Goal: Use online tool/utility: Utilize a website feature to perform a specific function

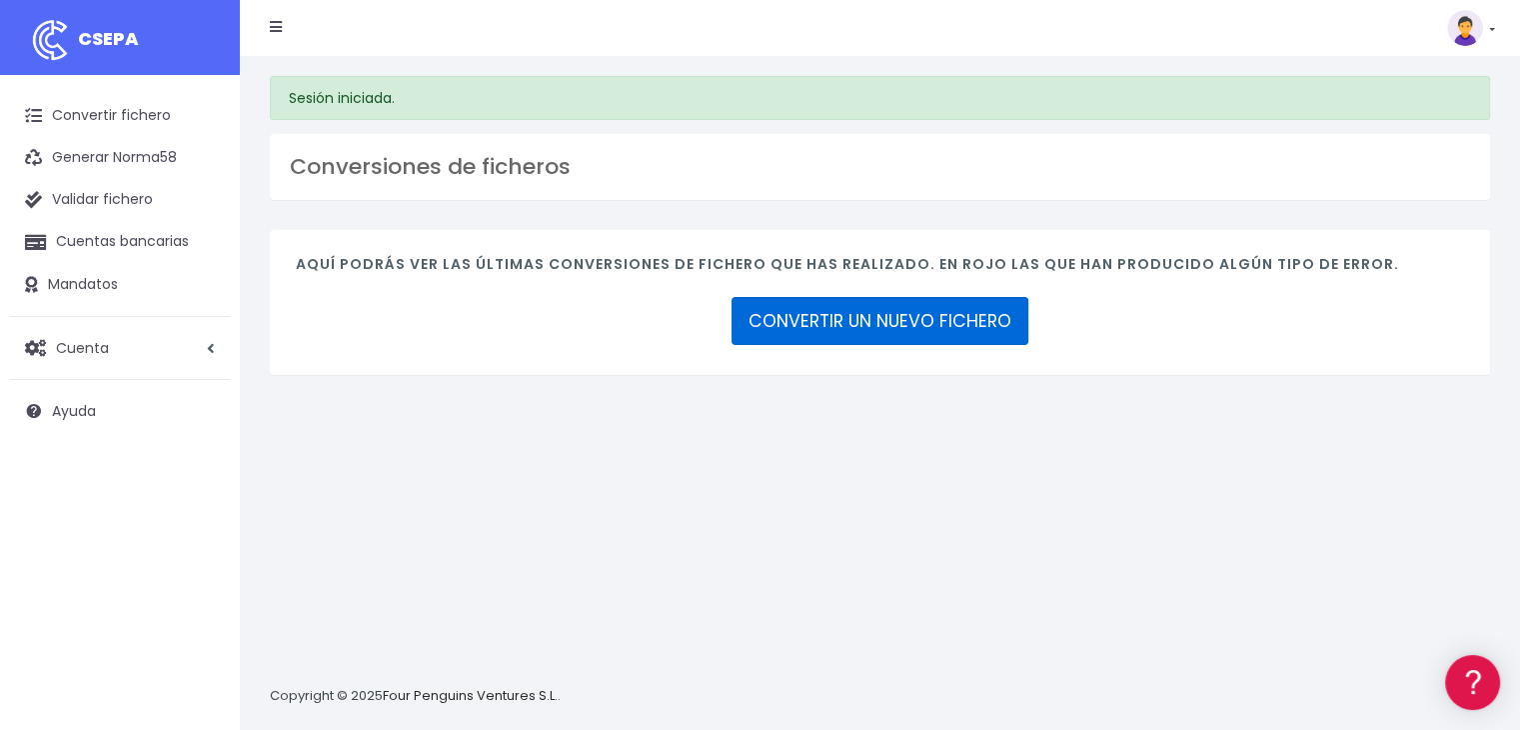
click at [899, 315] on link "CONVERTIR UN NUEVO FICHERO" at bounding box center [880, 321] width 297 height 48
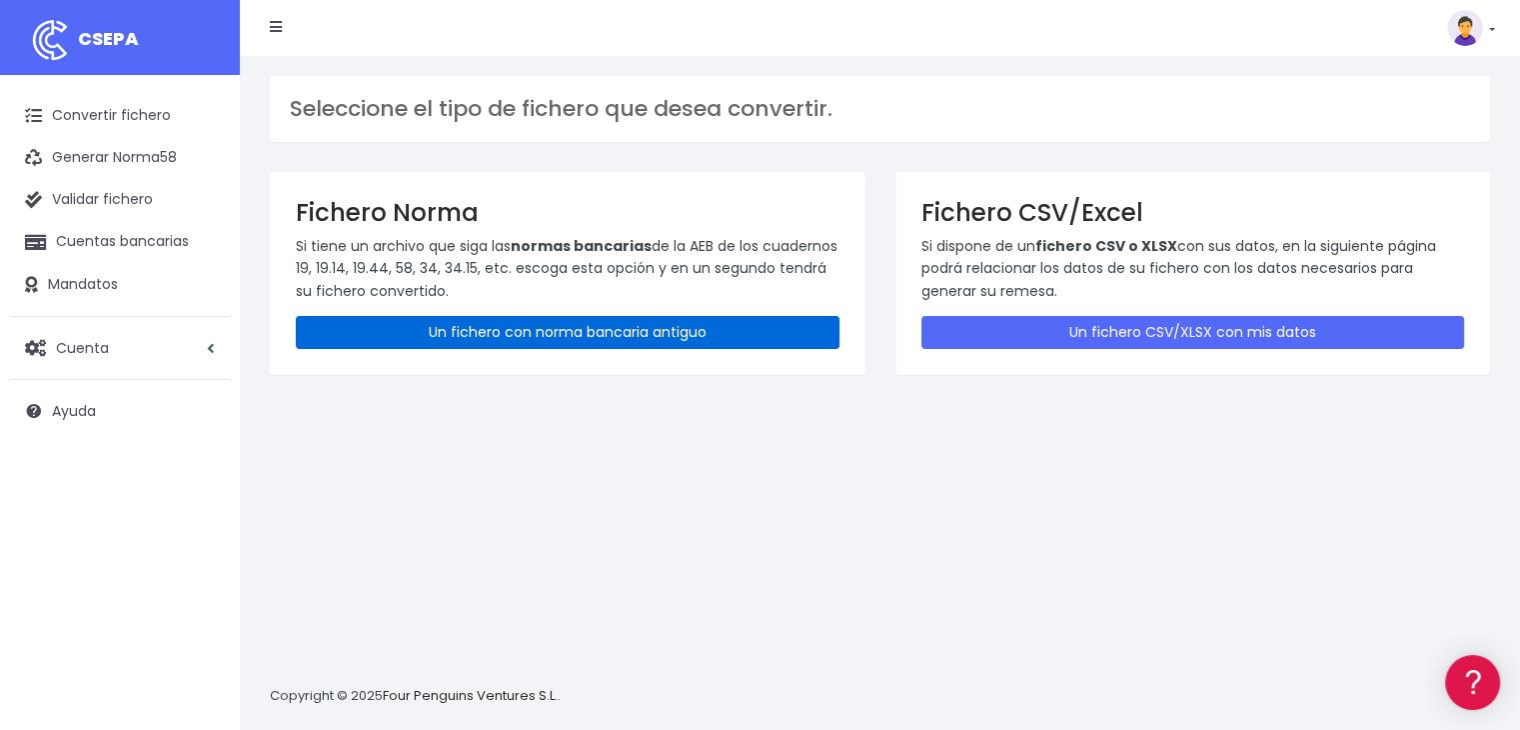
click at [541, 337] on link "Un fichero con norma bancaria antiguo" at bounding box center [568, 332] width 544 height 33
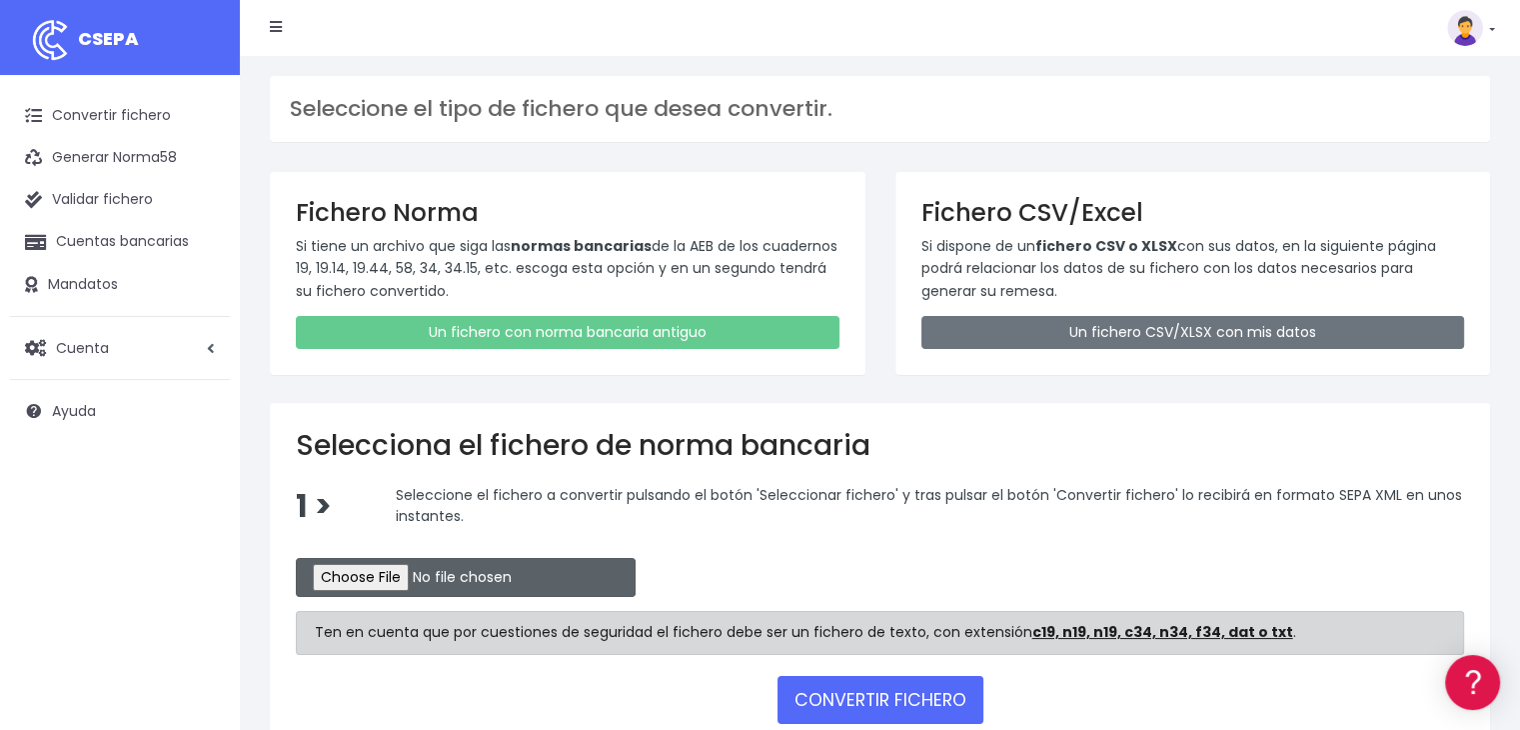
click at [441, 571] on input "file" at bounding box center [466, 577] width 340 height 39
type input "C:\fakepath\Recibos Octubre 25"
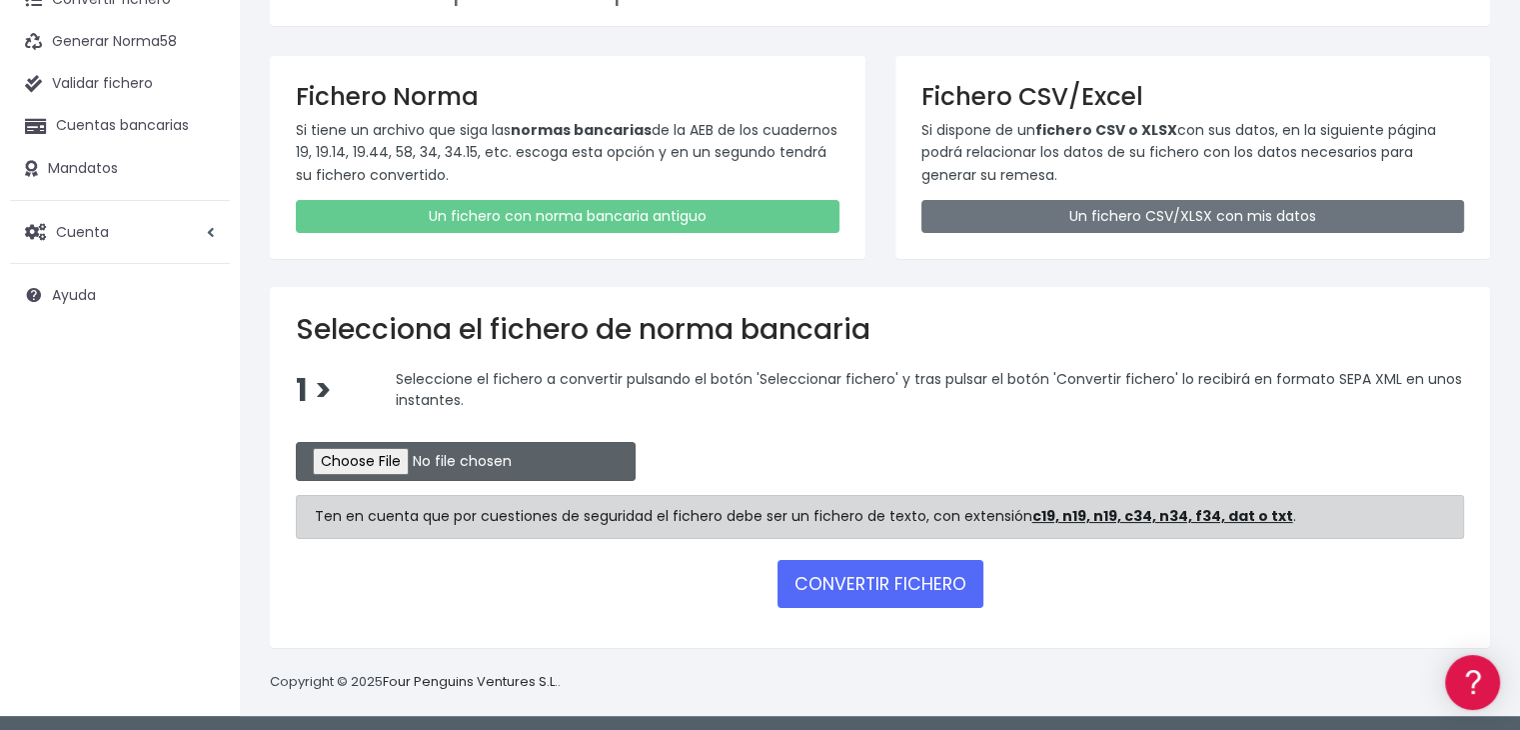
scroll to position [118, 0]
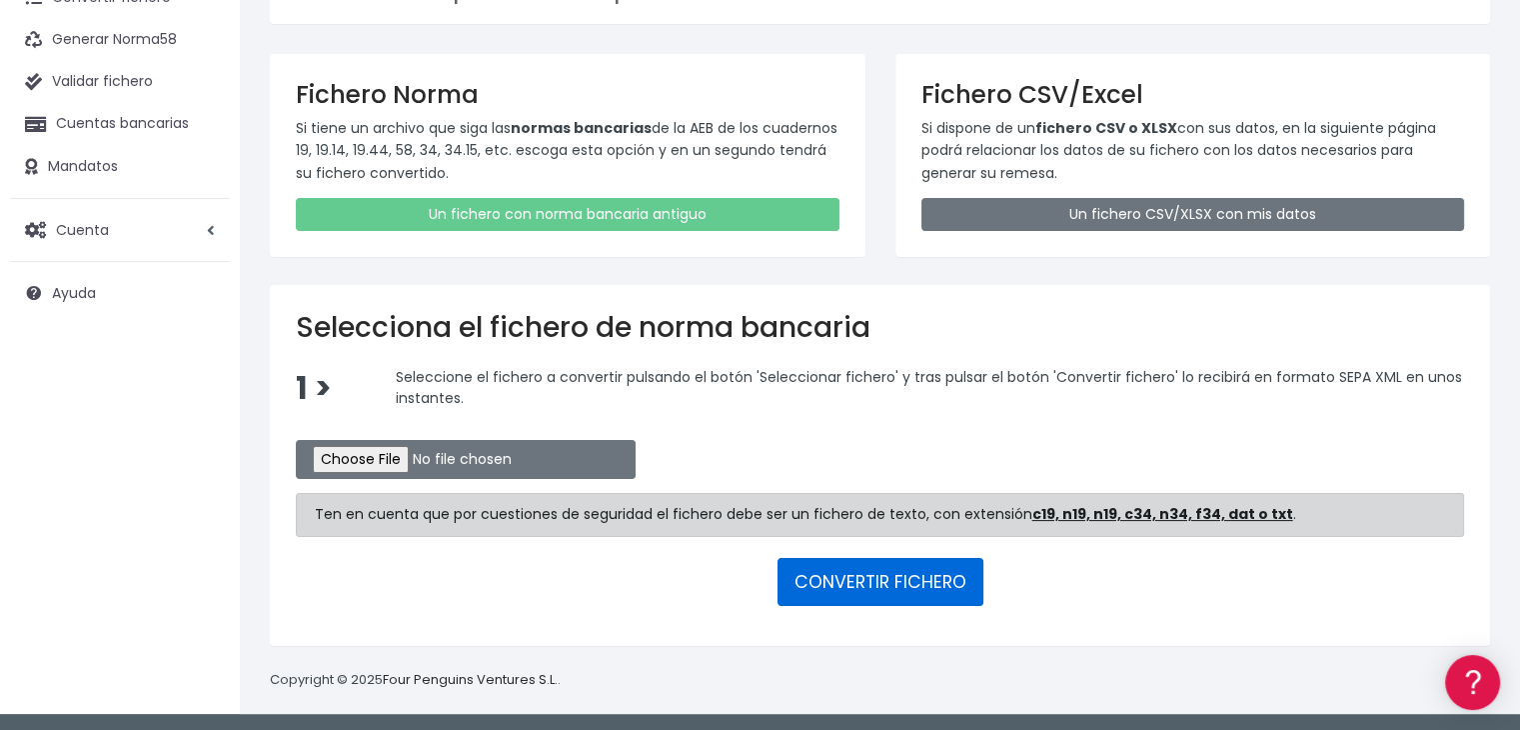
click at [855, 584] on button "CONVERTIR FICHERO" at bounding box center [880, 582] width 206 height 48
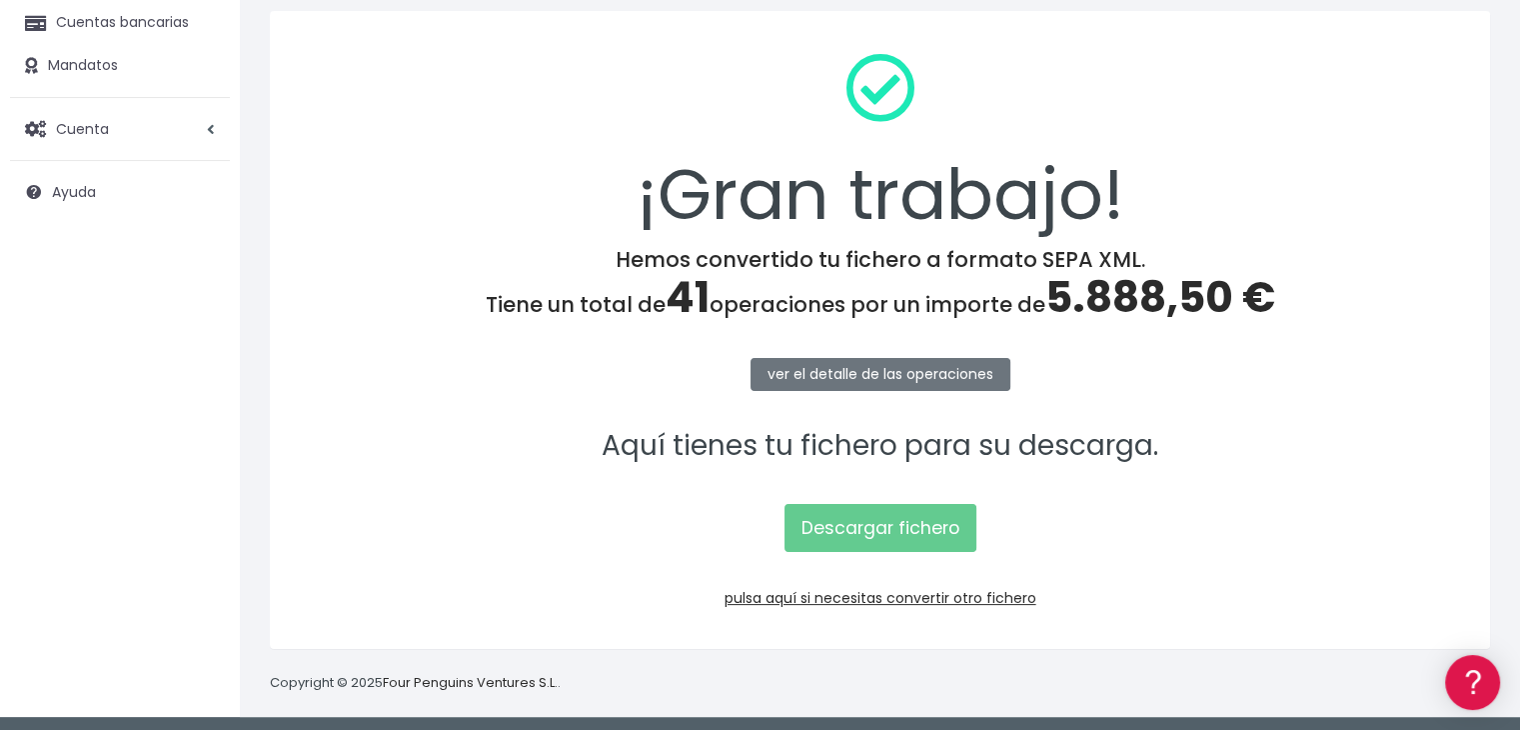
scroll to position [224, 0]
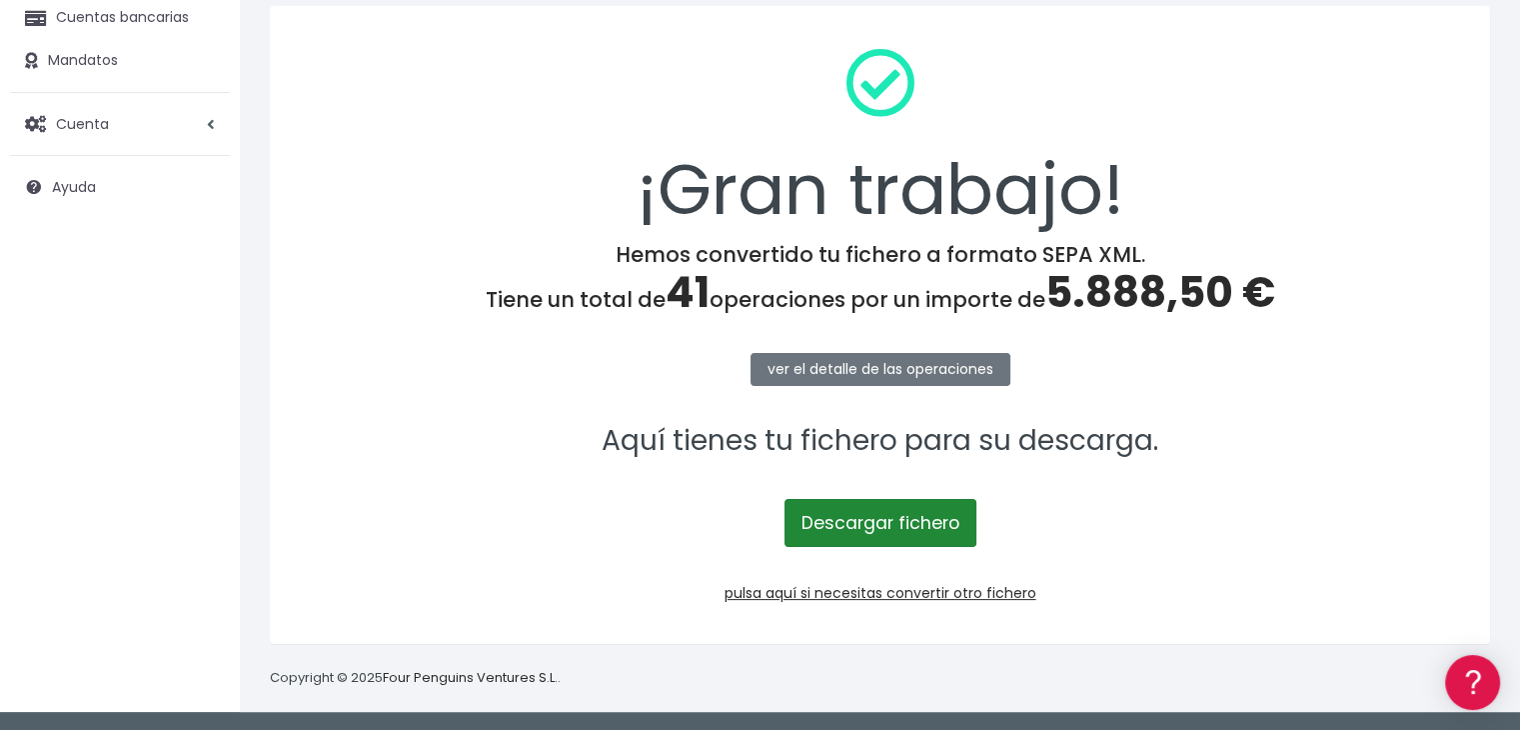
click at [874, 510] on link "Descargar fichero" at bounding box center [880, 523] width 192 height 48
click at [853, 528] on link "Descargar fichero" at bounding box center [880, 523] width 192 height 48
